Goal: Information Seeking & Learning: Find specific fact

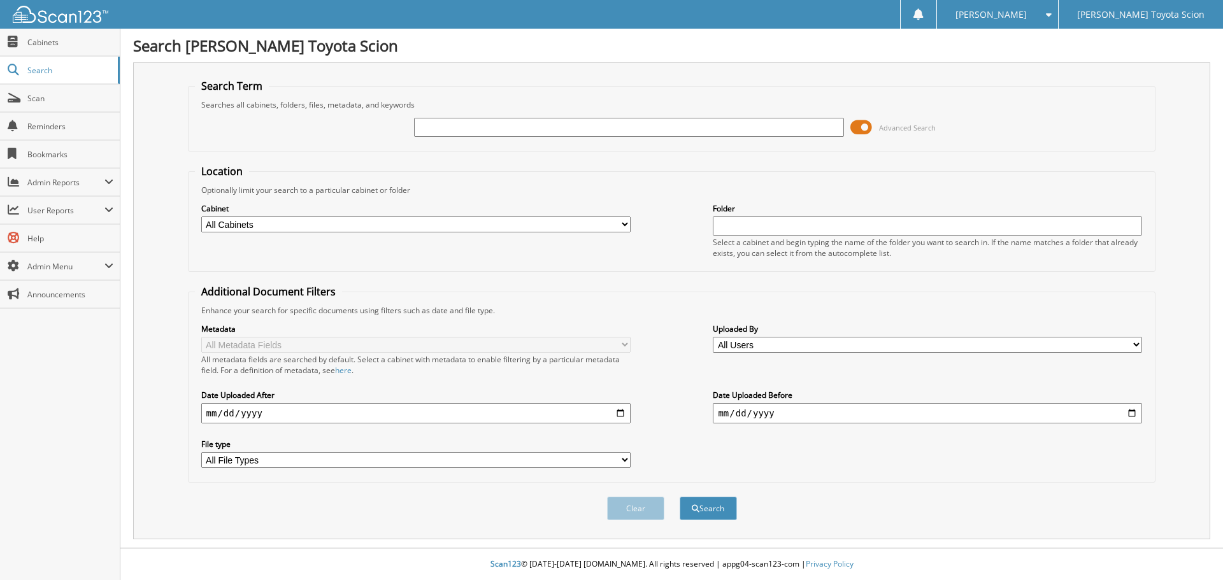
click at [450, 130] on input "text" at bounding box center [628, 127] width 429 height 19
type input "6306980"
click at [680, 497] on button "Search" at bounding box center [708, 509] width 57 height 24
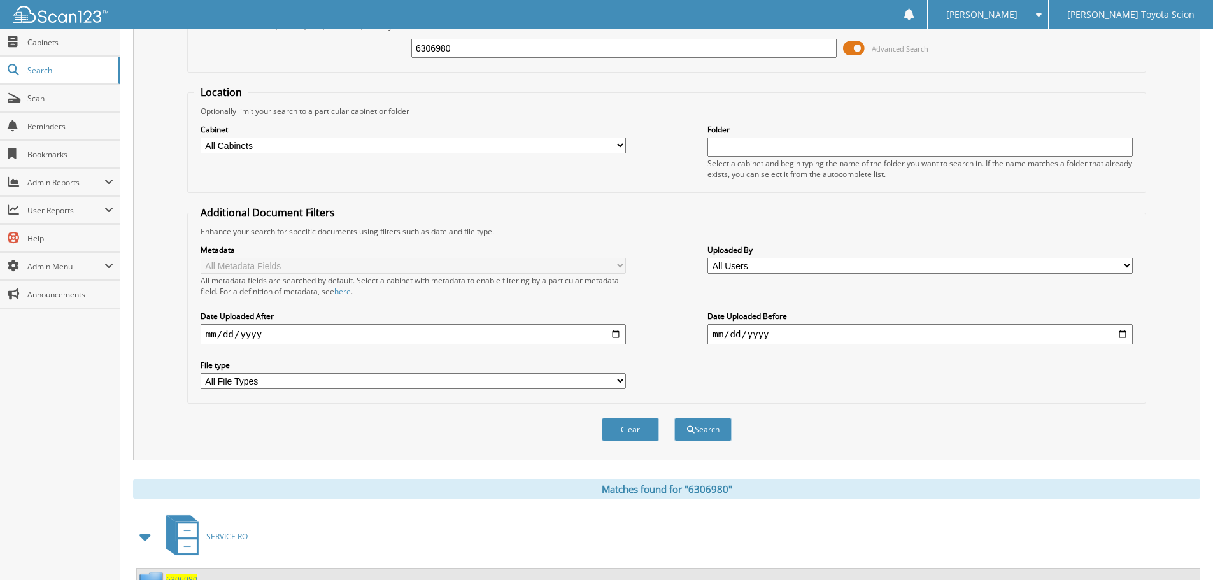
scroll to position [182, 0]
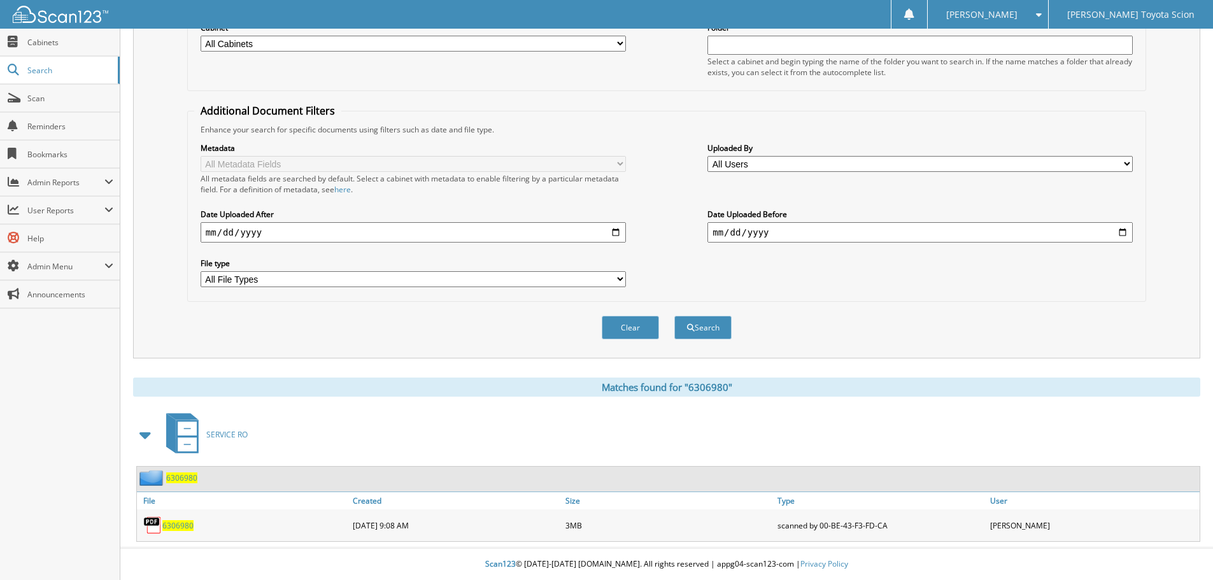
click at [179, 527] on span "6306980" at bounding box center [177, 525] width 31 height 11
